Goal: Task Accomplishment & Management: Use online tool/utility

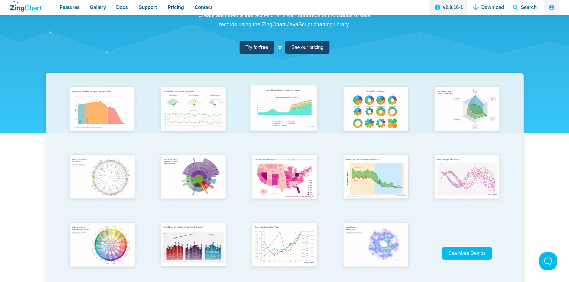
scroll to position [63, 0]
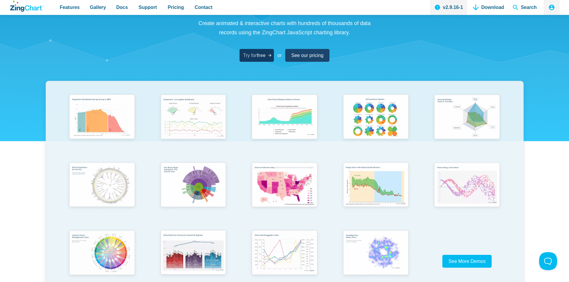
click at [255, 52] on span "Try for free" at bounding box center [254, 55] width 22 height 8
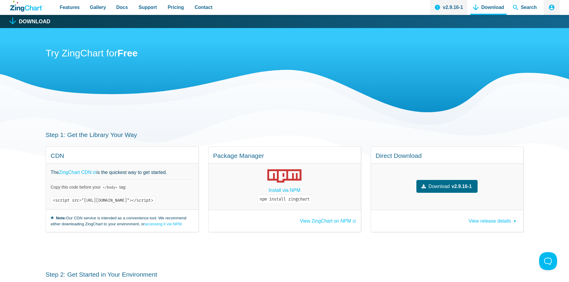
drag, startPoint x: 221, startPoint y: 200, endPoint x: 50, endPoint y: 201, distance: 170.5
click at [50, 201] on div "The ZingChart CDN is the quickest way to get started. Copy this code before you…" at bounding box center [122, 187] width 152 height 46
copy code "<script src="https://cdn.zingchart.com/zingchart.min.js"></script>"
click at [155, 202] on code "<script src="https://cdn.zingchart.com/zingchart.min.js"></script>" at bounding box center [103, 200] width 105 height 7
click at [101, 201] on code "<script src="https://cdn.zingchart.com/zingchart.min.js"></script>" at bounding box center [103, 200] width 105 height 7
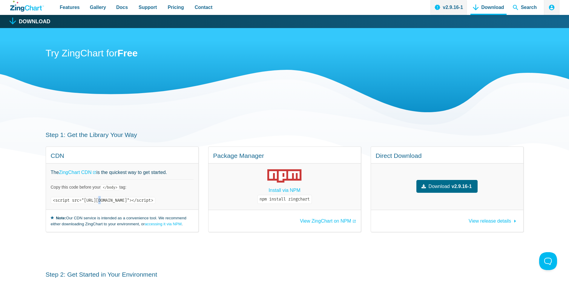
click at [101, 201] on code "<script src="https://cdn.zingchart.com/zingchart.min.js"></script>" at bounding box center [103, 200] width 105 height 7
click at [82, 203] on code "<script src="https://cdn.zingchart.com/zingchart.min.js"></script>" at bounding box center [103, 200] width 105 height 7
drag, startPoint x: 51, startPoint y: 205, endPoint x: 223, endPoint y: 202, distance: 172.1
click at [198, 202] on div "The ZingChart CDN is the quickest way to get started. Copy this code before you…" at bounding box center [122, 187] width 152 height 46
copy code "<script src="https://cdn.zingchart.com/zingchart.min.js"></script>"
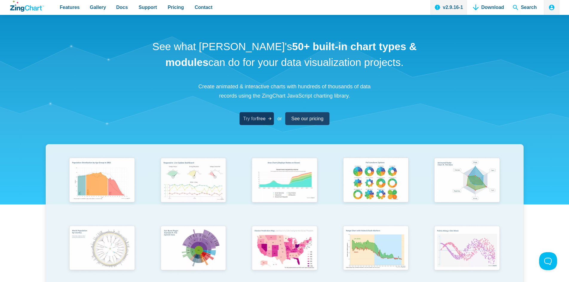
click at [249, 114] on link "Try for free" at bounding box center [257, 118] width 34 height 13
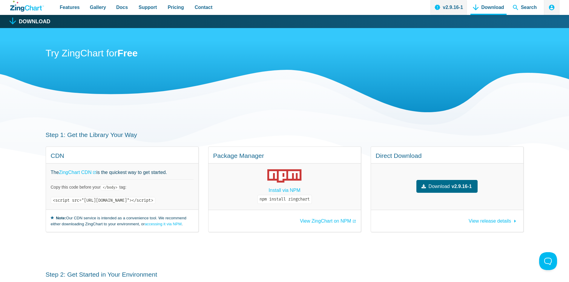
drag, startPoint x: 220, startPoint y: 199, endPoint x: 35, endPoint y: 193, distance: 185.0
click at [35, 193] on section "Step 1: Get the Library Your Way CDN The ZingChart CDN is the quickest way to g…" at bounding box center [284, 182] width 569 height 140
copy code "<script src="https://cdn.zingchart.com/zingchart.min.js"></script>"
